Goal: Information Seeking & Learning: Learn about a topic

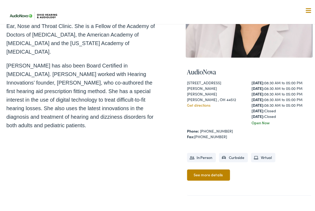
scroll to position [133, 0]
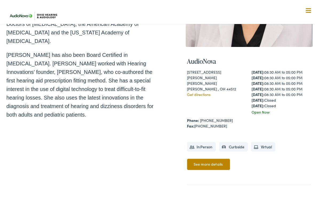
click at [92, 98] on div "Home / Meet the Team Audra Branham, Au.D. Dr. Branham, MA, CCC-A, received her …" at bounding box center [82, 50] width 153 height 277
click at [158, 85] on div "Home / Meet the Team Audra Branham, Au.D. Dr. Branham, MA, CCC-A, received her …" at bounding box center [159, 50] width 307 height 277
click at [250, 167] on ul "See more details" at bounding box center [249, 165] width 124 height 15
click at [211, 122] on link "[PHONE_NUMBER]" at bounding box center [216, 118] width 33 height 5
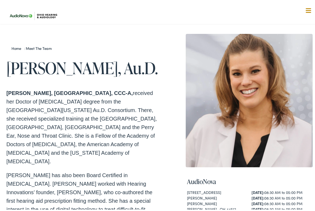
scroll to position [0, 0]
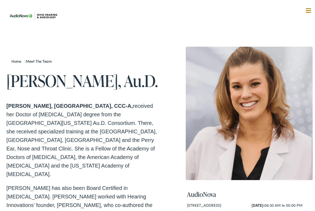
click at [65, 16] on nav "What We Offer Comprehensive & Holistic Care Hearing Testing & Evaluation Hearin…" at bounding box center [159, 46] width 307 height 93
click at [36, 61] on link "Meet the Team" at bounding box center [40, 59] width 29 height 5
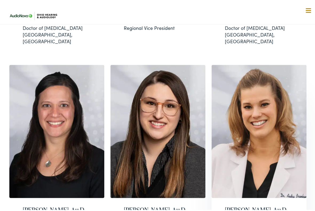
scroll to position [285, 0]
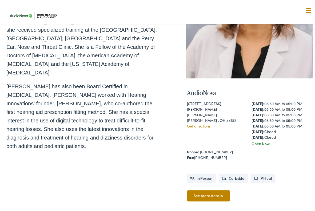
scroll to position [107, 0]
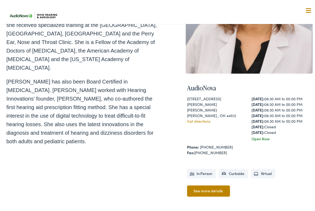
click at [200, 176] on li "In Person" at bounding box center [201, 172] width 29 height 9
click at [230, 176] on li "Curbside" at bounding box center [233, 172] width 29 height 9
click at [205, 194] on link "See more details" at bounding box center [208, 189] width 43 height 11
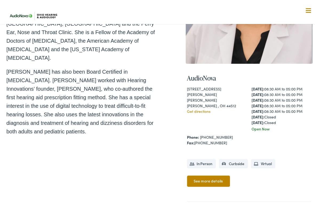
scroll to position [145, 0]
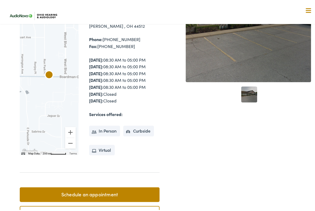
scroll to position [98, 0]
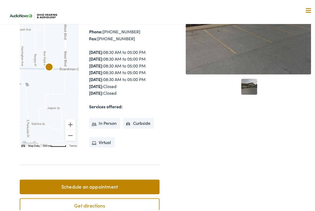
click at [103, 141] on li "Virtual" at bounding box center [102, 141] width 26 height 11
click at [103, 119] on li "In Person" at bounding box center [104, 122] width 31 height 11
click at [105, 124] on li "In Person" at bounding box center [104, 122] width 31 height 11
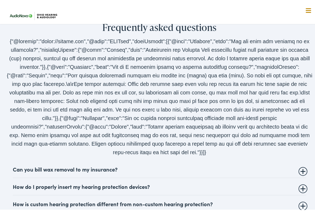
scroll to position [920, 0]
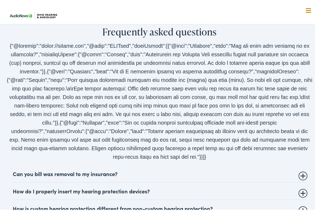
click at [94, 172] on summary "Can you bill wax removal to my insurance?" at bounding box center [160, 172] width 294 height 6
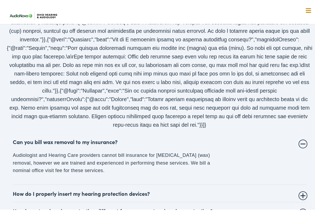
scroll to position [965, 0]
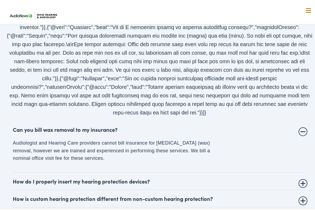
click at [301, 130] on summary "Can you bill wax removal to my insurance?" at bounding box center [160, 128] width 294 height 6
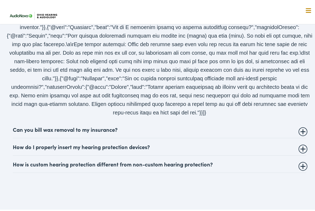
click at [106, 163] on summary "How is custom hearing protection different from non-custom hearing protection?" at bounding box center [160, 163] width 294 height 6
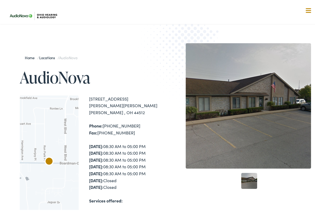
scroll to position [0, 0]
